Goal: Book appointment/travel/reservation

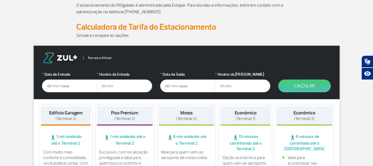
scroll to position [55, 0]
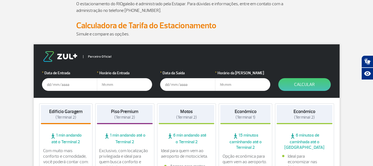
click at [67, 86] on input "text" at bounding box center [69, 84] width 55 height 13
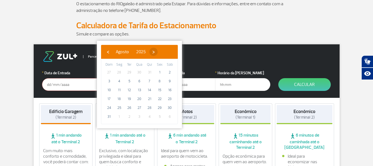
click at [158, 52] on span "›" at bounding box center [153, 52] width 8 height 8
click at [131, 97] on span "23" at bounding box center [129, 98] width 9 height 9
type input "[DATE]"
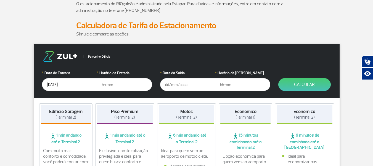
click at [111, 83] on input "text" at bounding box center [124, 84] width 55 height 13
type input "8"
type input "08:30"
click at [169, 83] on input "text" at bounding box center [187, 84] width 55 height 13
click at [191, 85] on input "26/09/0202" at bounding box center [187, 84] width 55 height 13
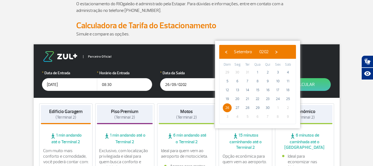
click at [225, 105] on span "26" at bounding box center [227, 107] width 9 height 9
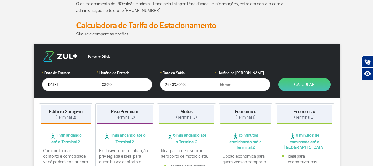
click at [194, 83] on input "26/09/0202" at bounding box center [187, 84] width 55 height 13
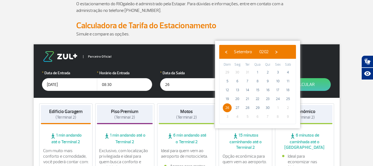
type input "2"
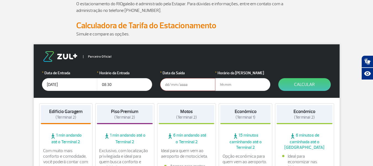
click at [184, 84] on input "text" at bounding box center [187, 84] width 55 height 13
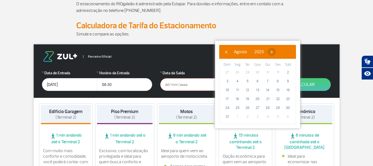
click at [276, 52] on span "›" at bounding box center [272, 52] width 8 height 8
click at [279, 99] on span "26" at bounding box center [278, 98] width 9 height 9
type input "[DATE]"
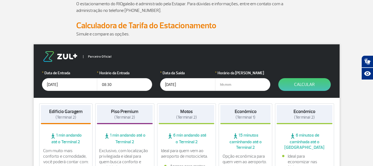
click at [233, 86] on input "text" at bounding box center [242, 84] width 55 height 13
type input "22:00"
click at [303, 85] on button "Calcular" at bounding box center [305, 84] width 53 height 13
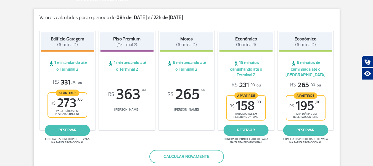
scroll to position [111, 0]
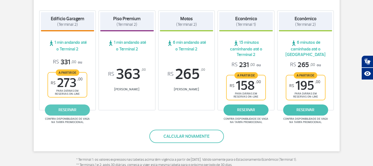
click at [75, 109] on link "reservar" at bounding box center [67, 109] width 45 height 11
